Goal: Information Seeking & Learning: Learn about a topic

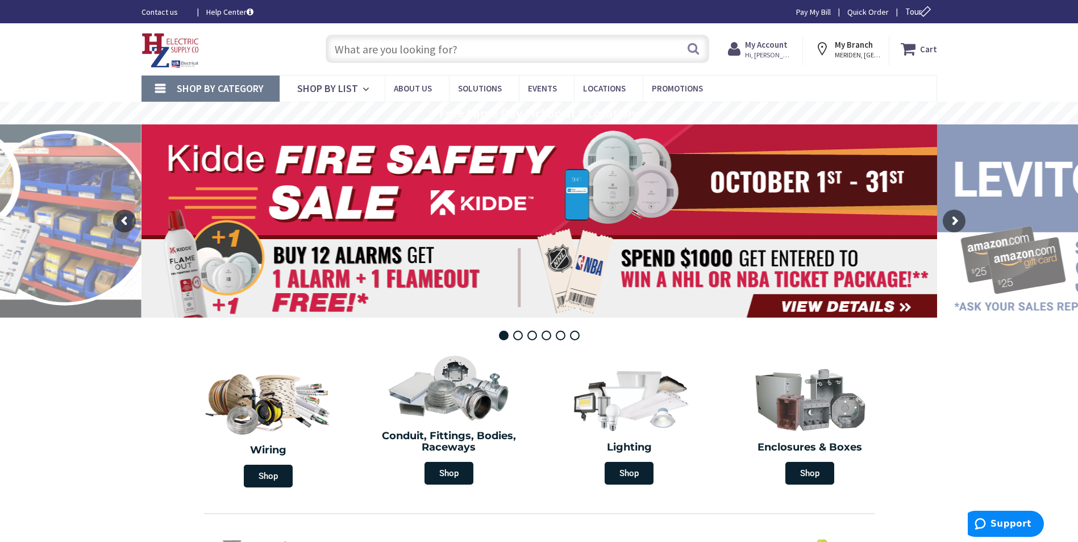
click at [356, 52] on input "text" at bounding box center [518, 49] width 384 height 28
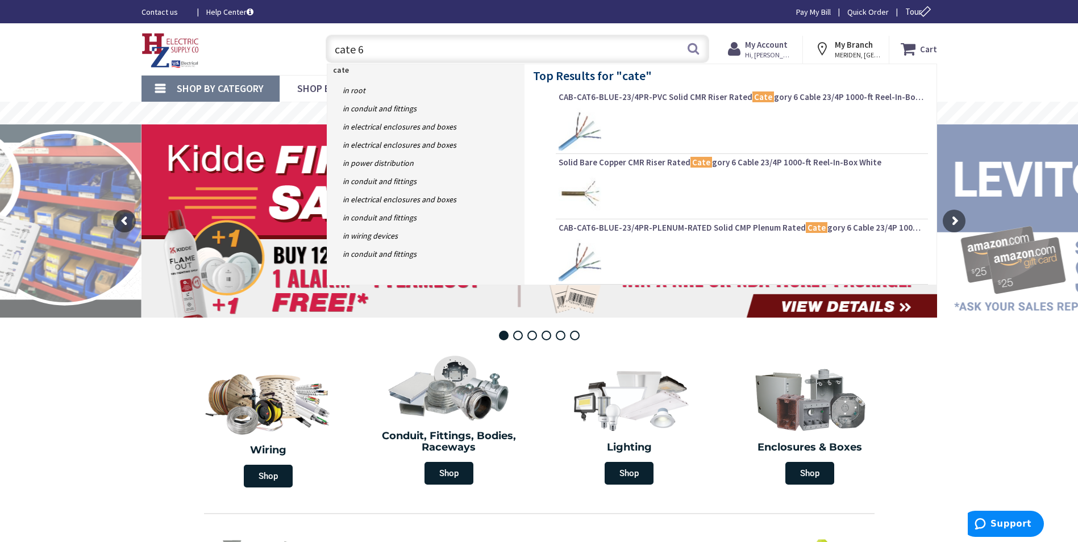
type input "cate 6"
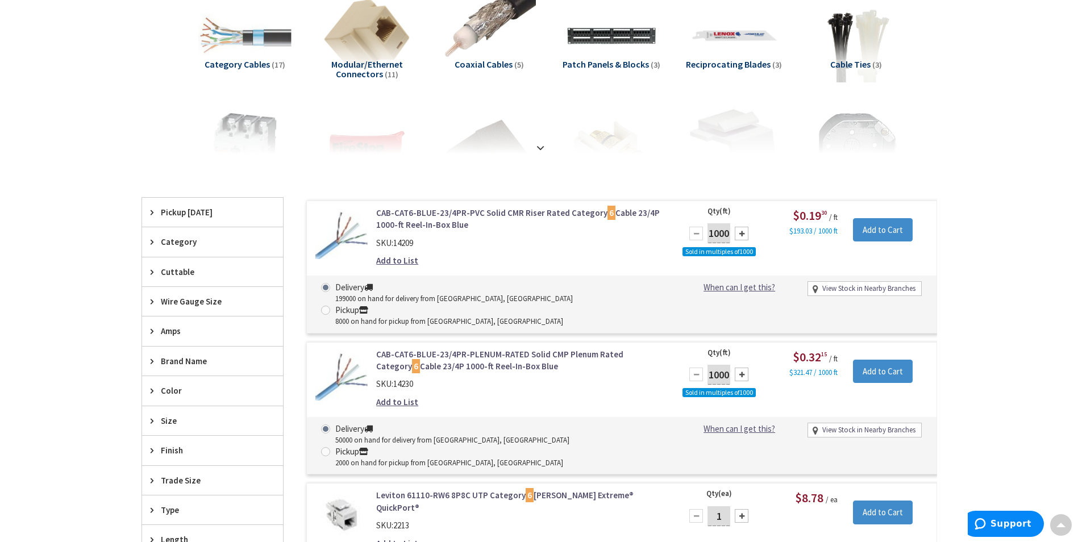
scroll to position [284, 0]
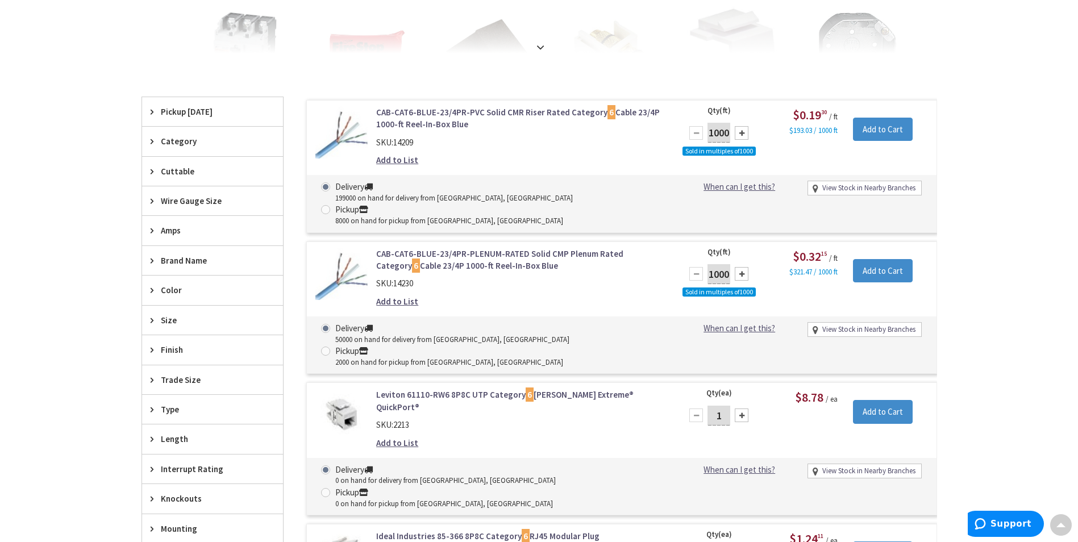
click at [184, 292] on span "Color" at bounding box center [207, 290] width 93 height 12
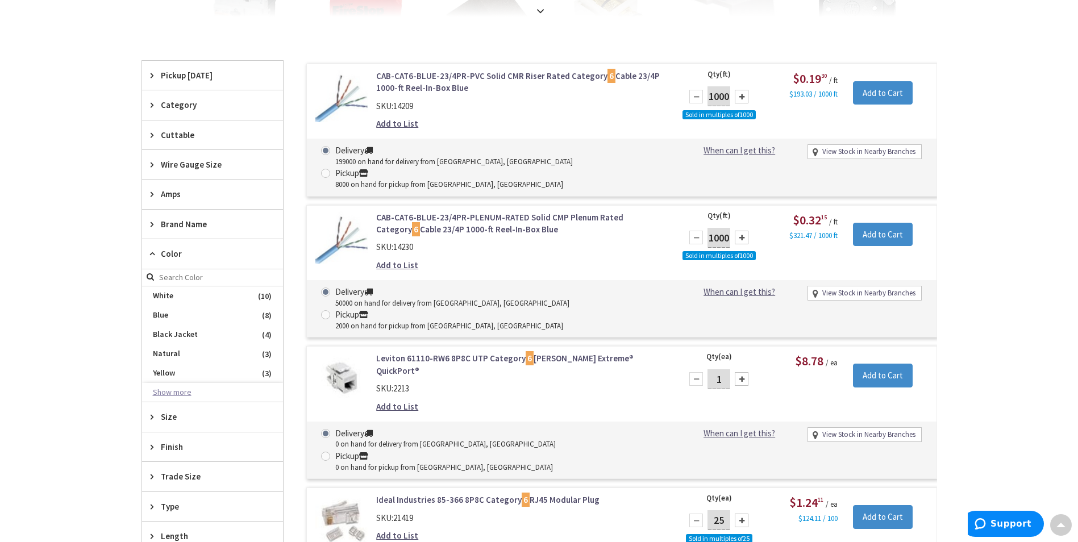
scroll to position [341, 0]
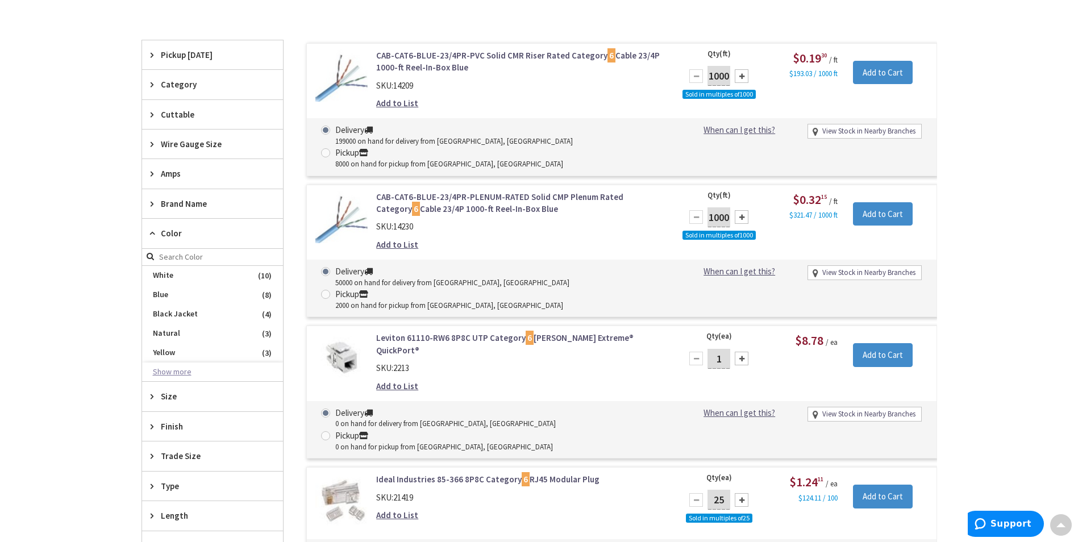
click at [186, 373] on button "Show more" at bounding box center [212, 372] width 141 height 19
click at [182, 369] on span "Gray" at bounding box center [212, 372] width 141 height 19
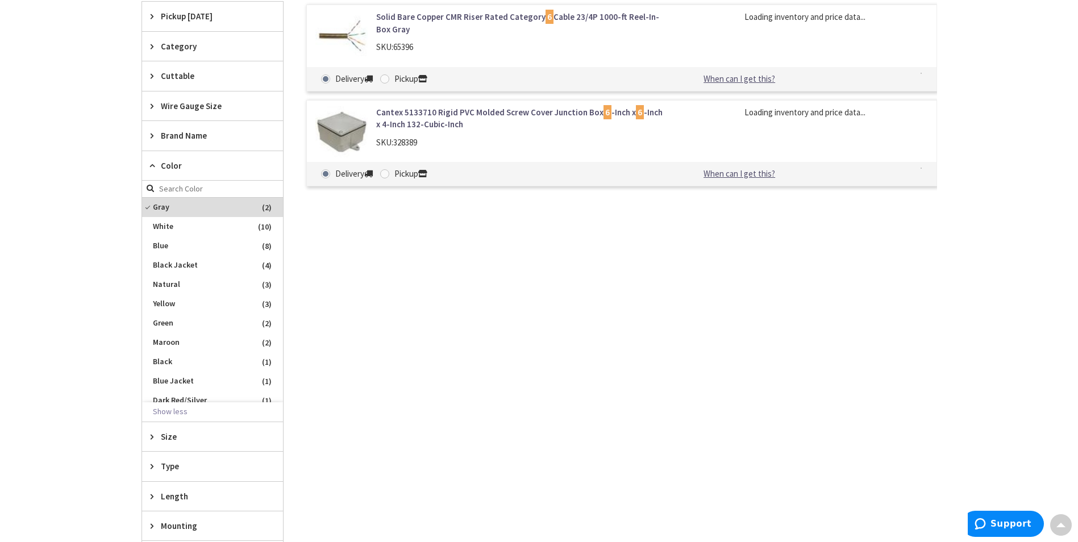
scroll to position [293, 0]
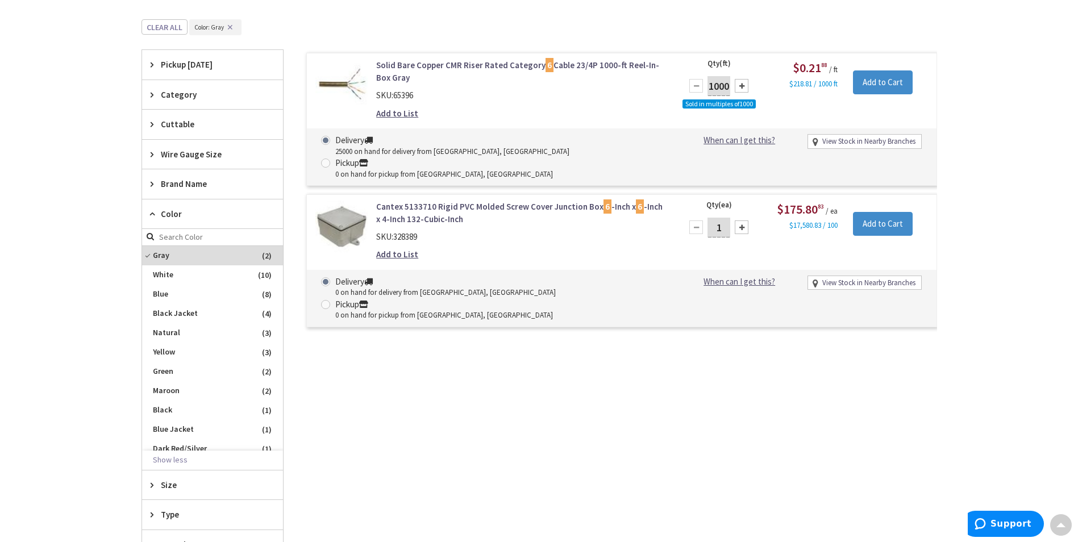
click at [456, 65] on link "Solid Bare Copper CMR Riser Rated Category 6 Cable 23/4P 1000-ft Reel-In-Box Gr…" at bounding box center [520, 71] width 289 height 24
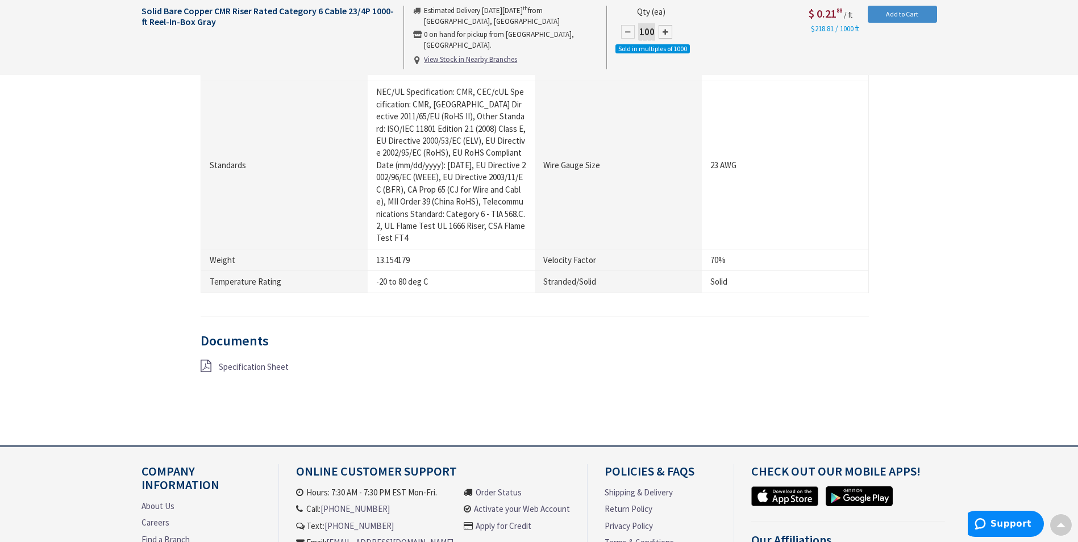
scroll to position [853, 0]
click at [272, 360] on span "Specification Sheet" at bounding box center [254, 365] width 70 height 11
